Goal: Task Accomplishment & Management: Manage account settings

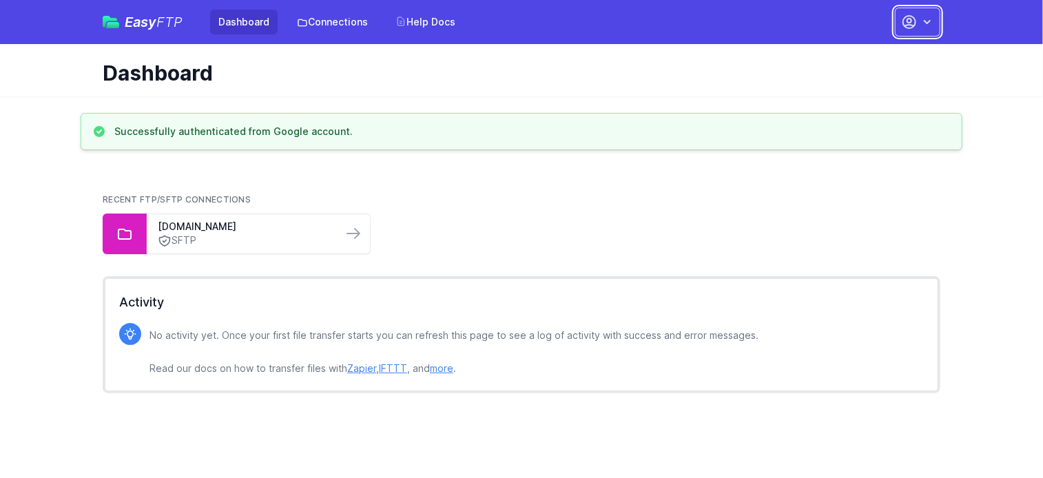
click at [934, 20] on button "button" at bounding box center [917, 22] width 45 height 29
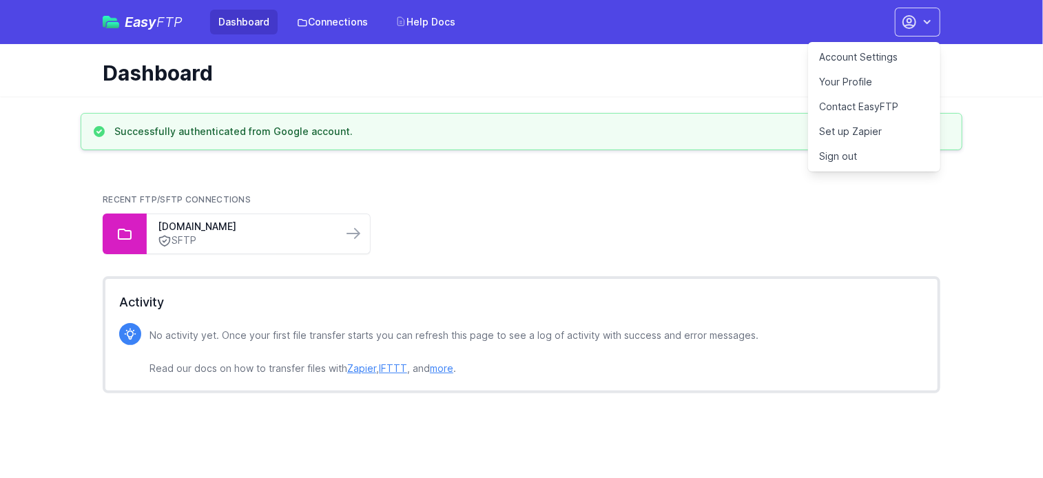
click at [857, 78] on link "Your Profile" at bounding box center [874, 82] width 132 height 25
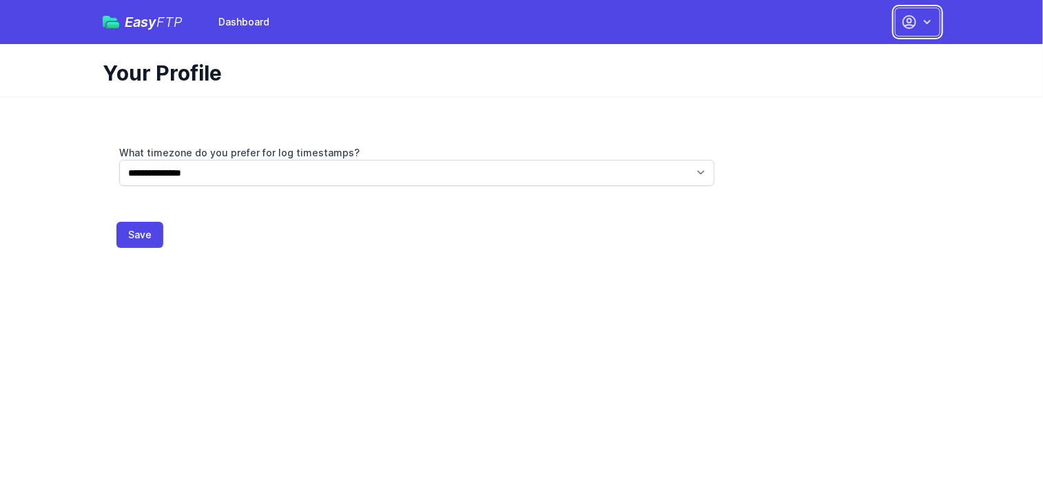
click at [928, 24] on icon "button" at bounding box center [927, 22] width 14 height 14
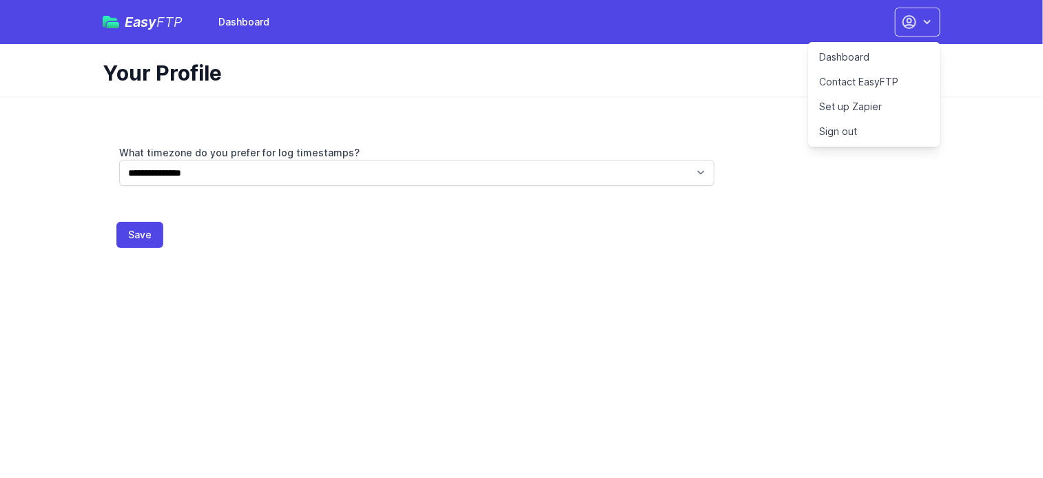
click at [875, 59] on link "Dashboard" at bounding box center [874, 57] width 132 height 25
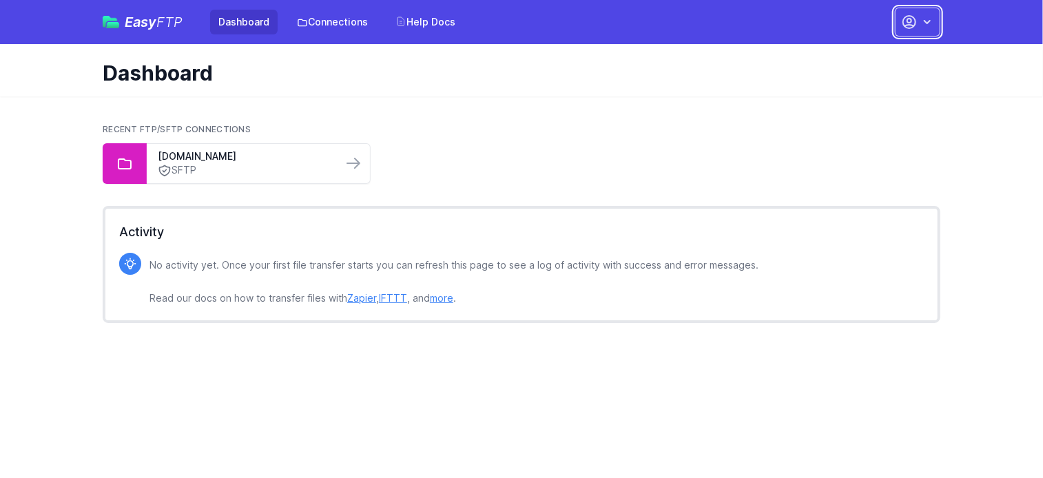
click at [926, 17] on icon "button" at bounding box center [927, 22] width 14 height 14
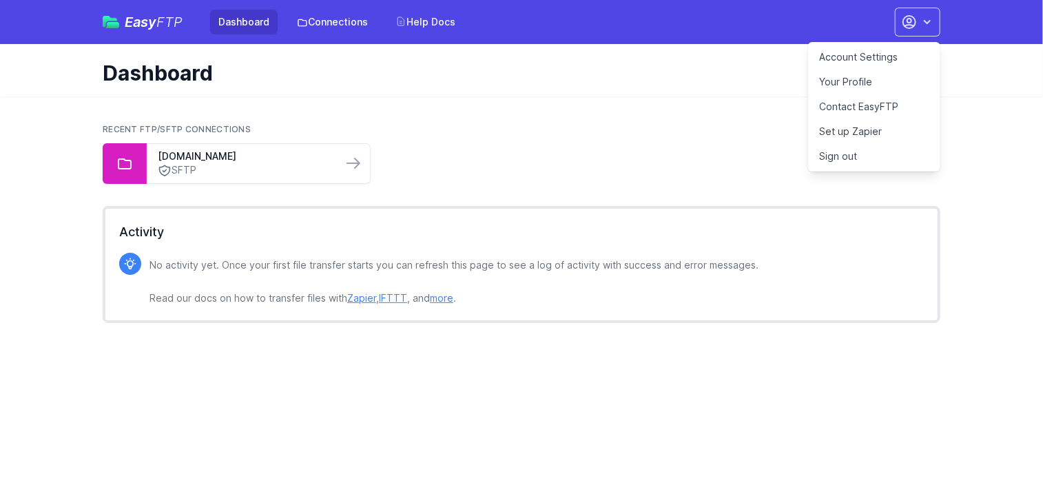
click at [852, 81] on link "Your Profile" at bounding box center [874, 82] width 132 height 25
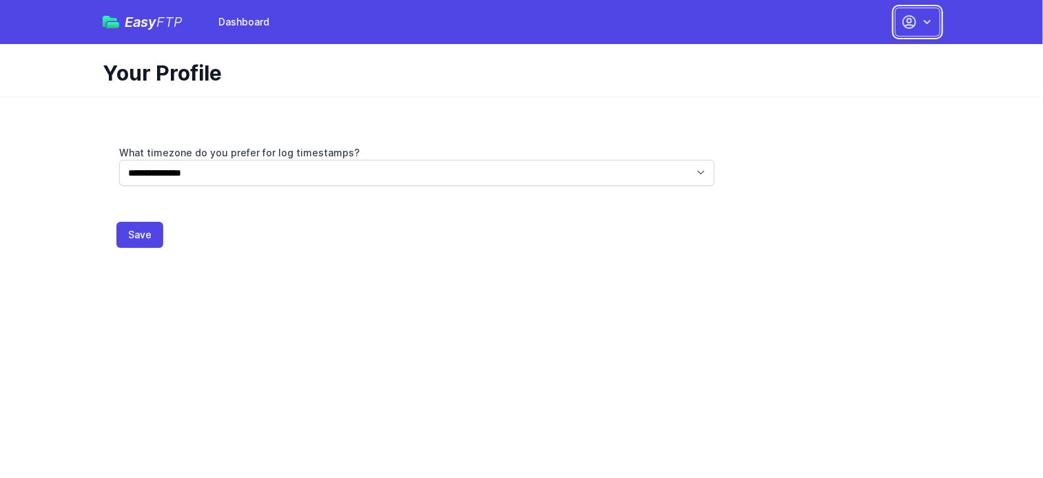
click at [916, 20] on icon "button" at bounding box center [909, 22] width 17 height 17
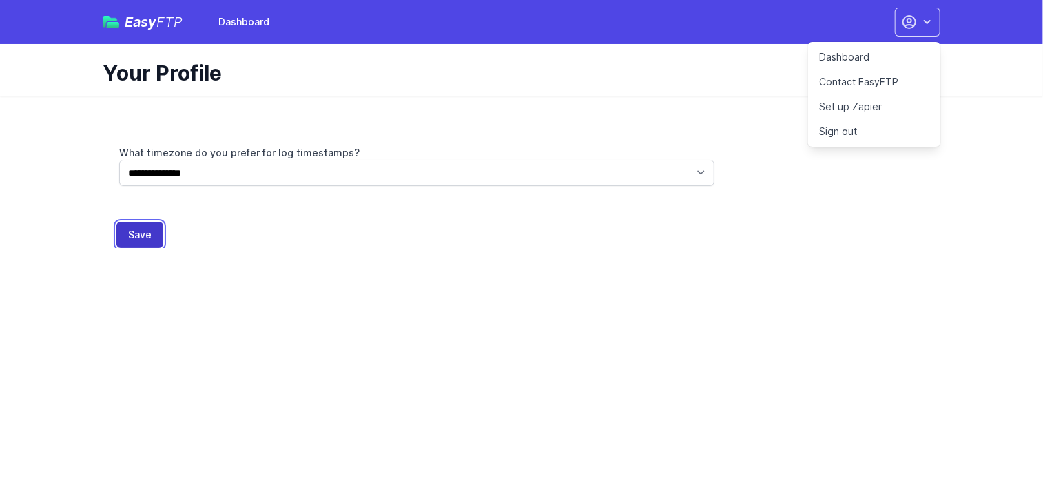
click at [141, 239] on button "Save" at bounding box center [139, 235] width 47 height 26
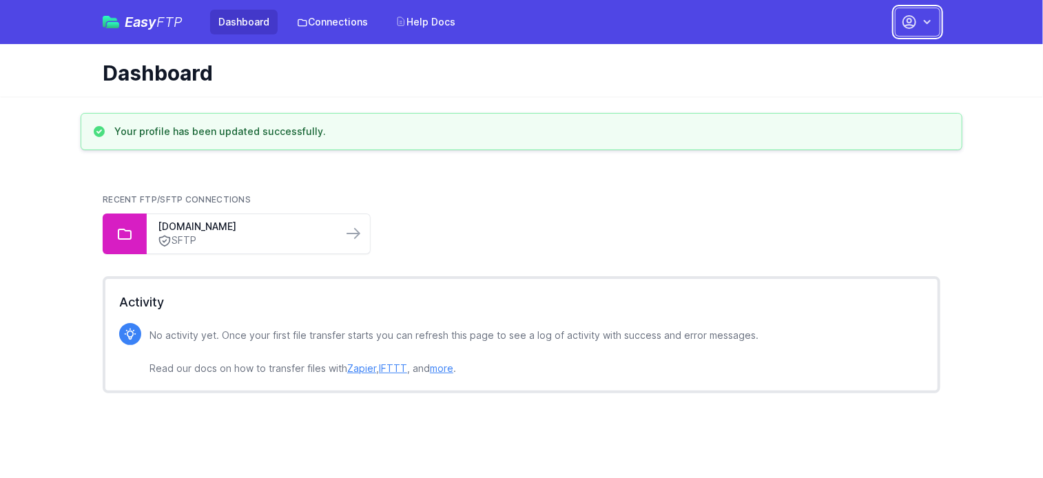
click at [930, 22] on icon "button" at bounding box center [927, 22] width 14 height 14
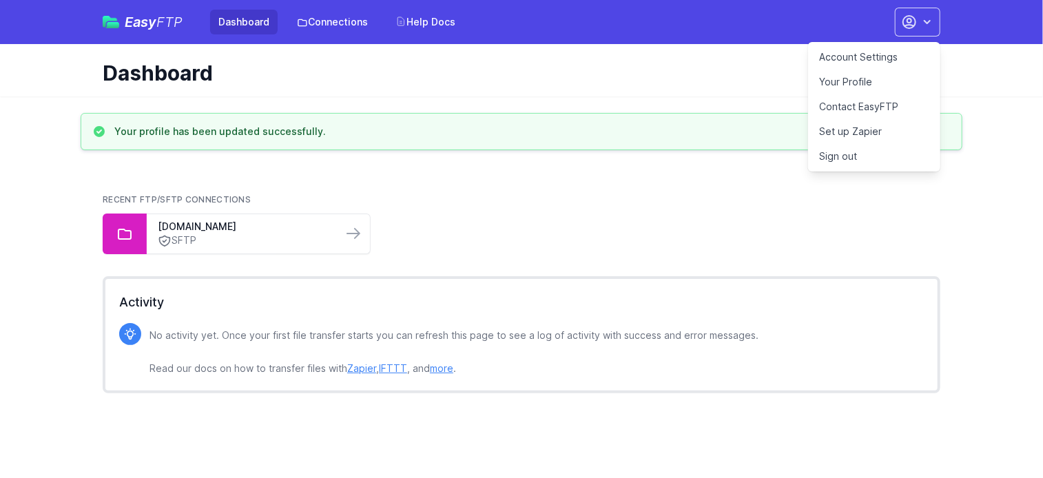
click at [865, 61] on link "Account Settings" at bounding box center [874, 57] width 132 height 25
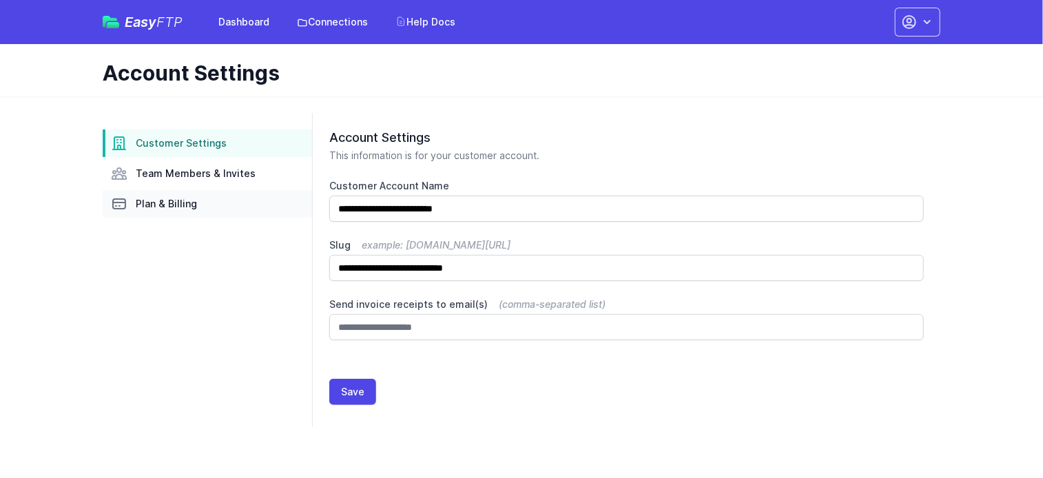
click at [171, 210] on span "Plan & Billing" at bounding box center [166, 204] width 61 height 14
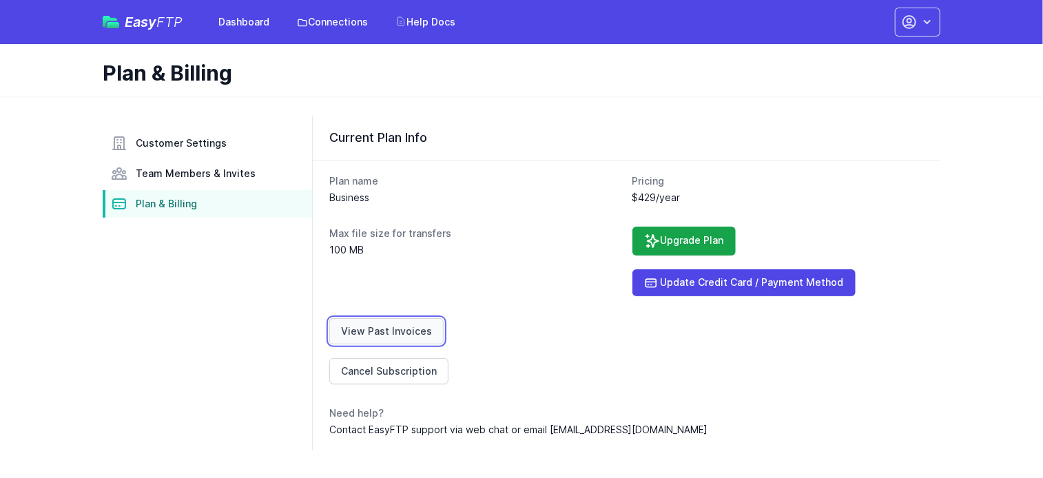
click at [405, 340] on link "View Past Invoices" at bounding box center [386, 331] width 114 height 26
